Goal: Navigation & Orientation: Find specific page/section

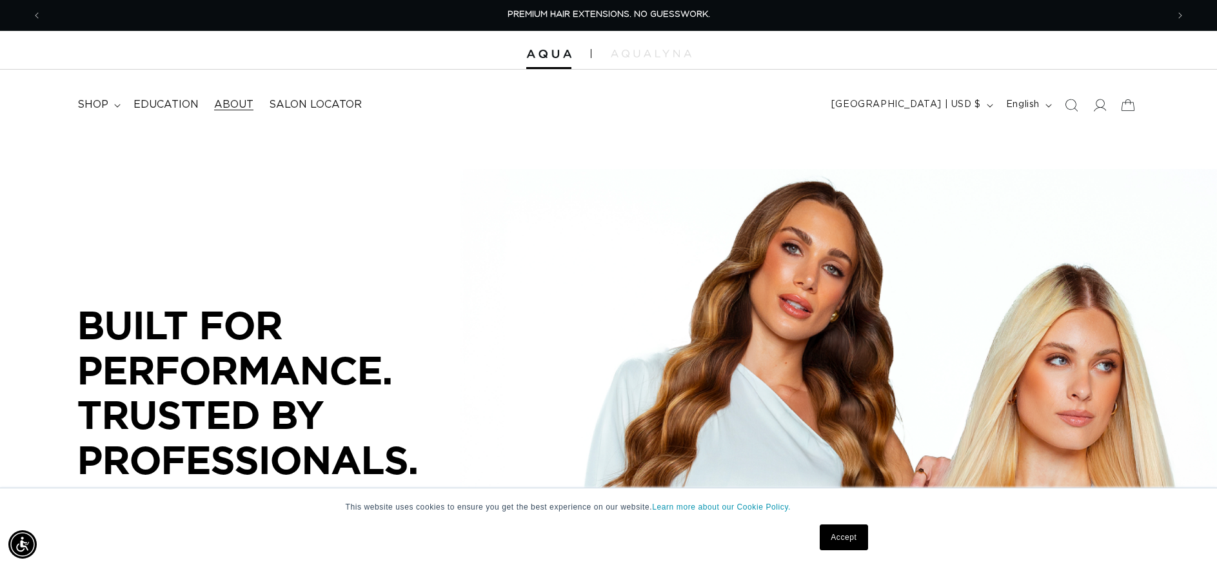
click at [214, 100] on span "About" at bounding box center [233, 105] width 39 height 14
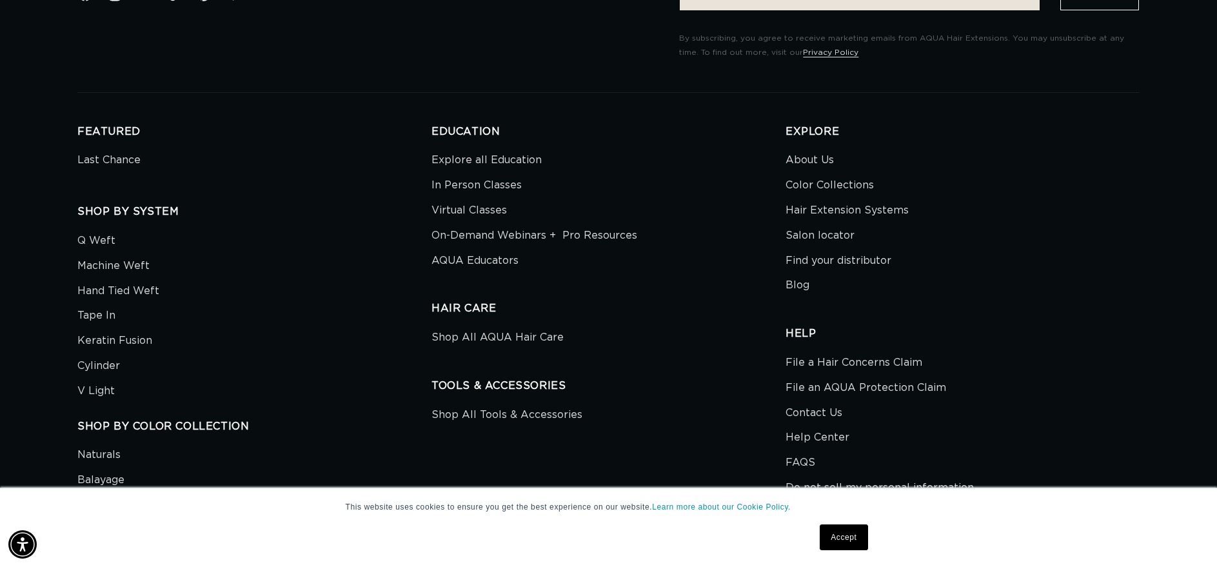
scroll to position [2927, 0]
click at [807, 162] on link "About Us" at bounding box center [809, 161] width 48 height 22
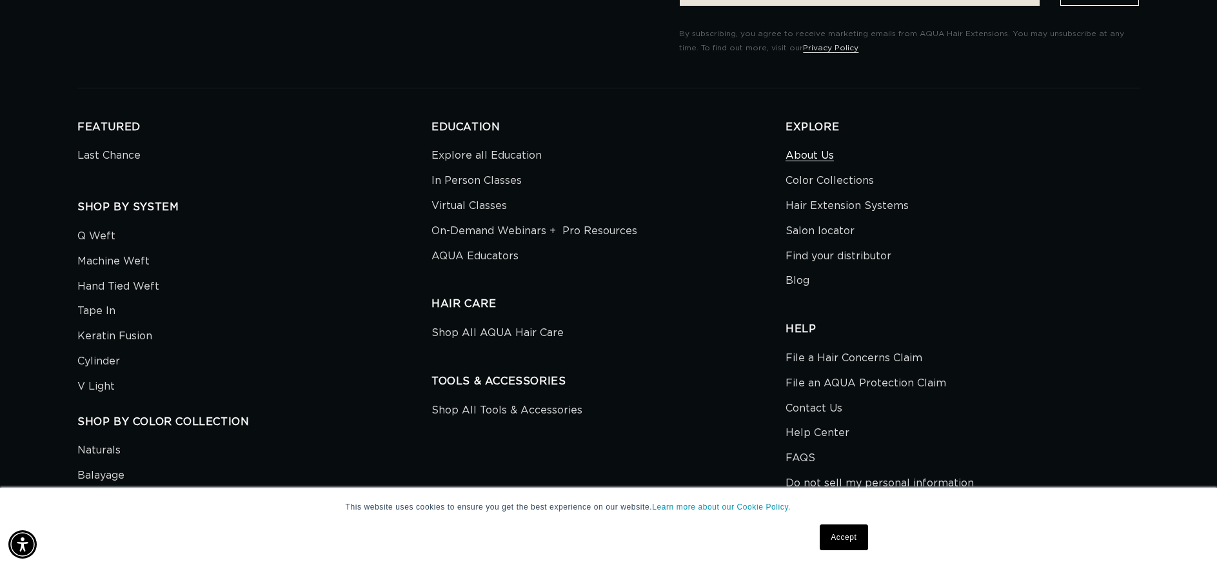
scroll to position [0, 0]
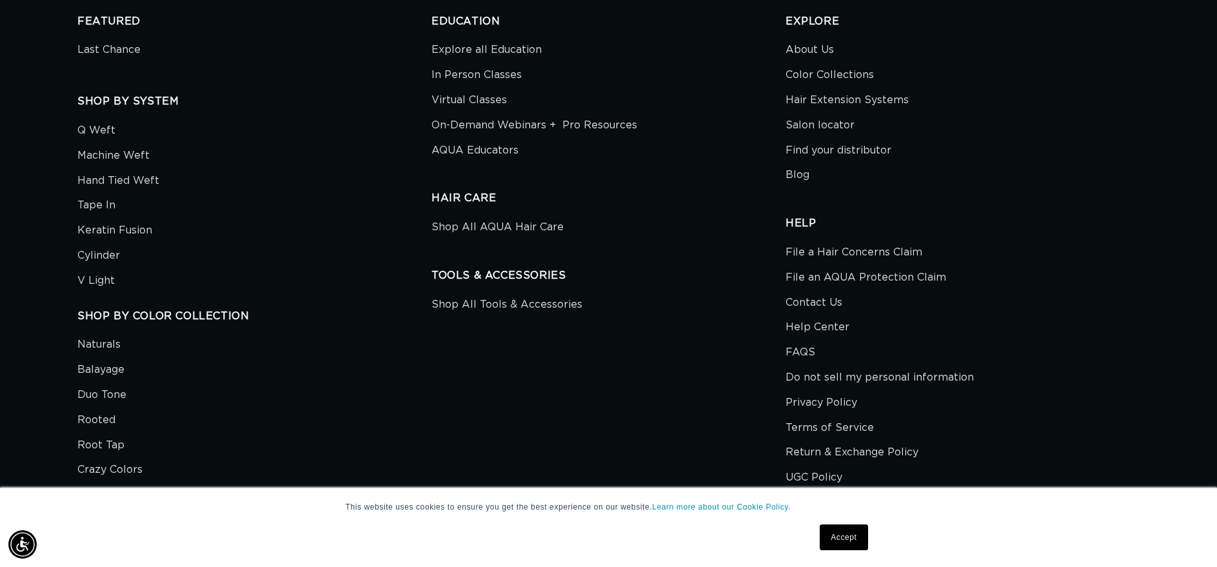
scroll to position [3037, 0]
click at [838, 153] on link "Find your distributor" at bounding box center [838, 149] width 106 height 25
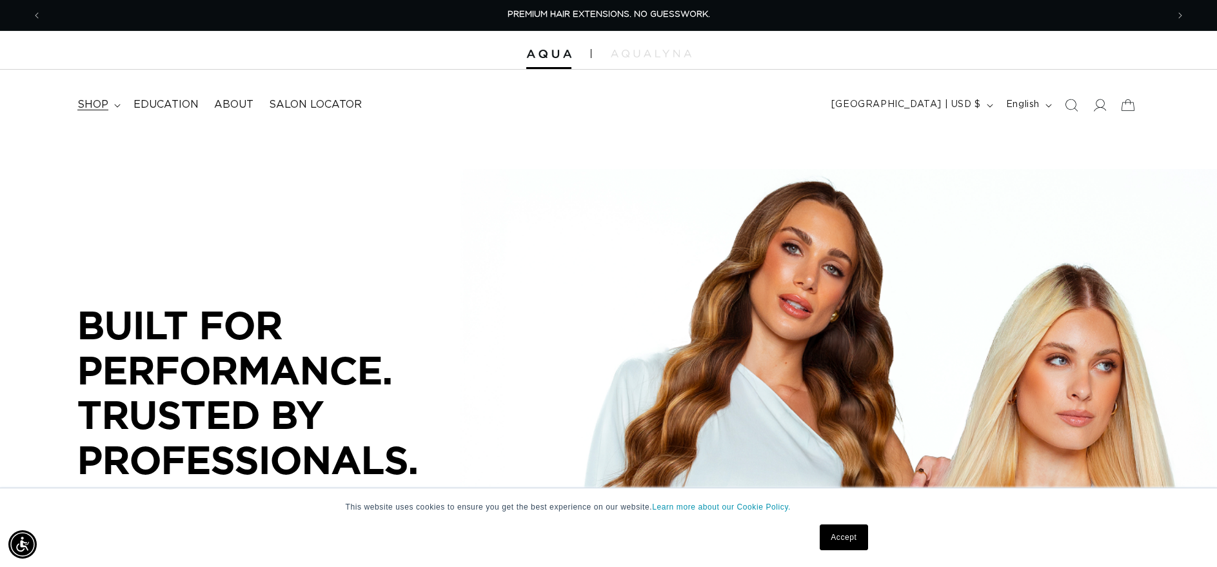
click at [78, 97] on summary "shop" at bounding box center [98, 104] width 56 height 29
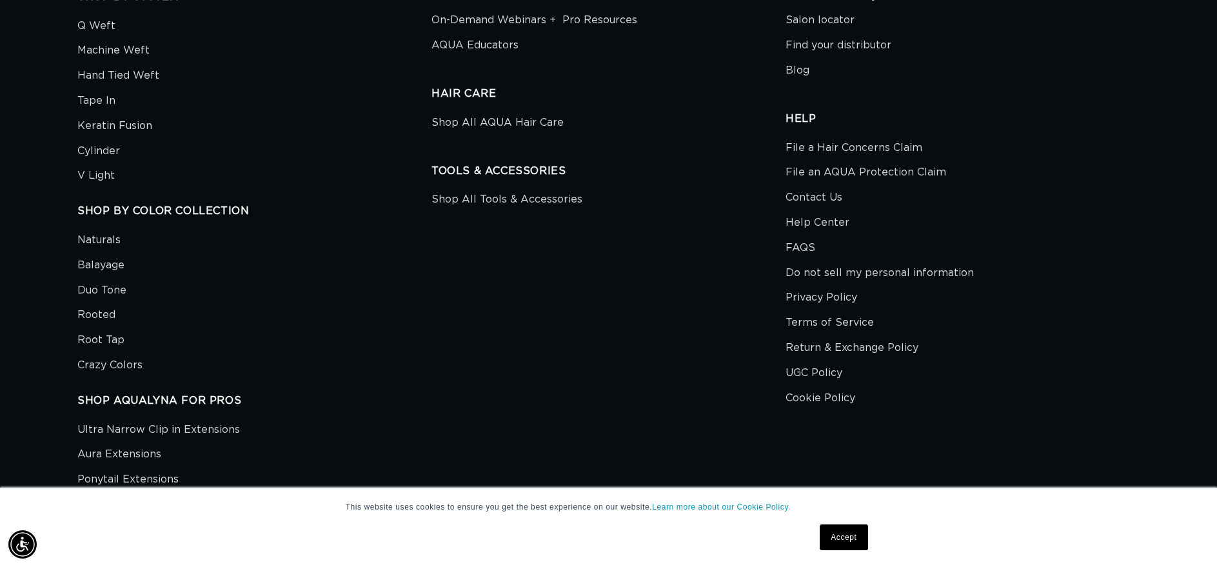
scroll to position [4672, 0]
click at [813, 197] on link "Contact Us" at bounding box center [813, 199] width 57 height 25
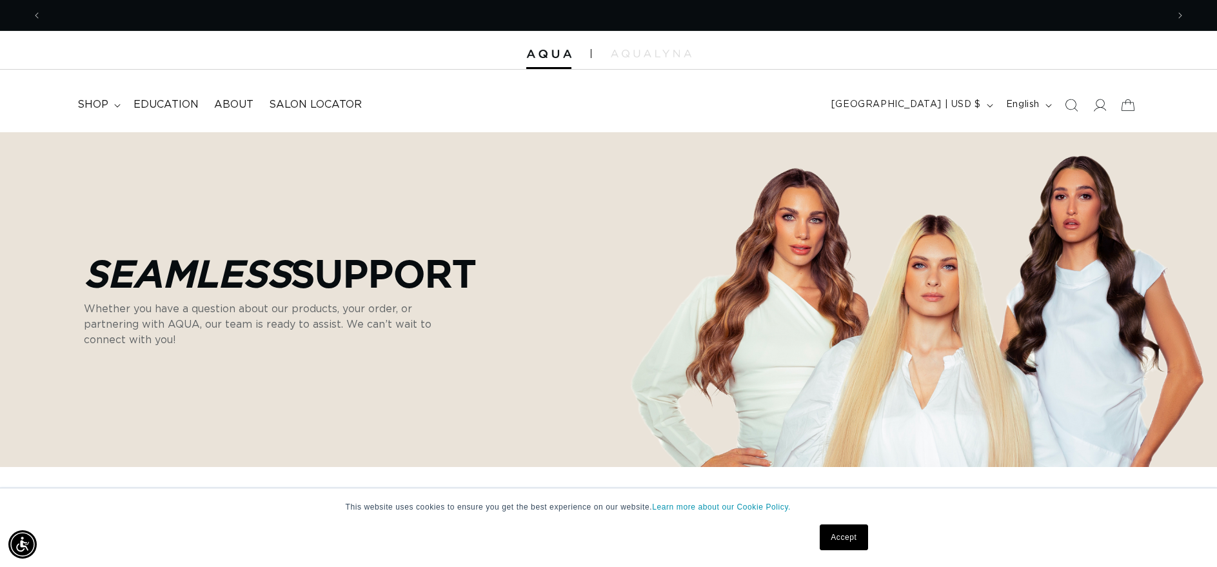
scroll to position [0, 1125]
